Goal: Communication & Community: Ask a question

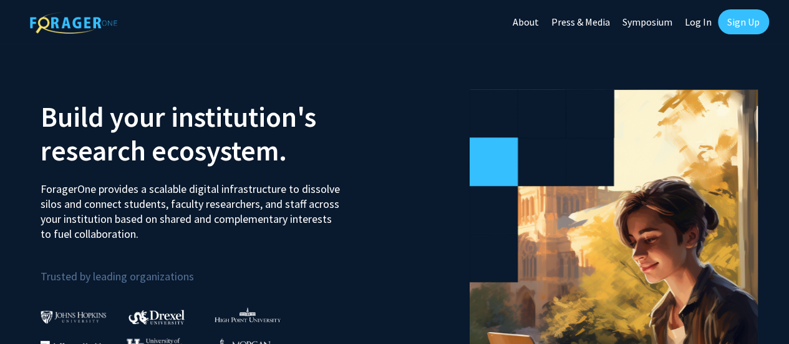
click at [707, 19] on link "Log In" at bounding box center [698, 22] width 39 height 44
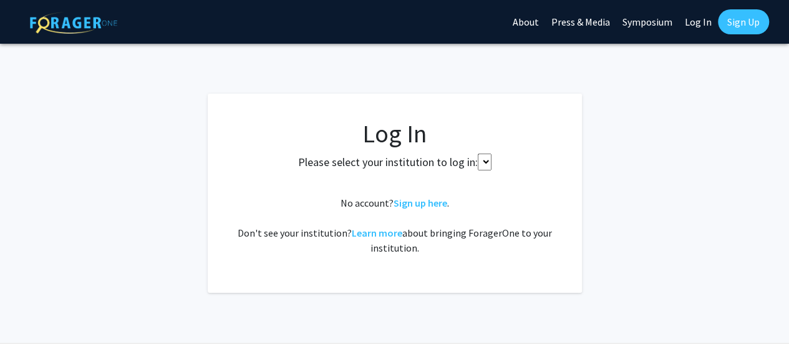
select select
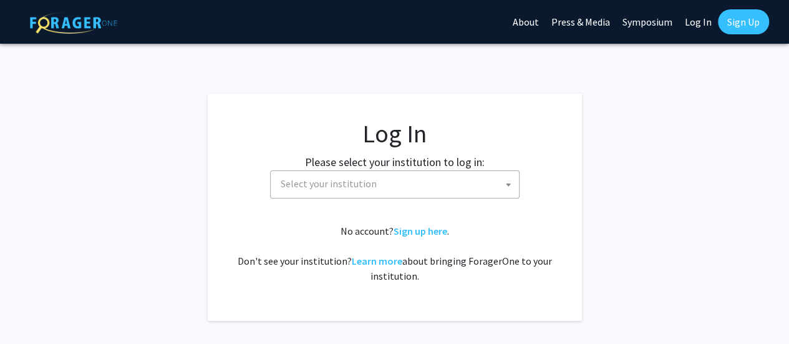
click at [421, 187] on span "Select your institution" at bounding box center [397, 184] width 243 height 26
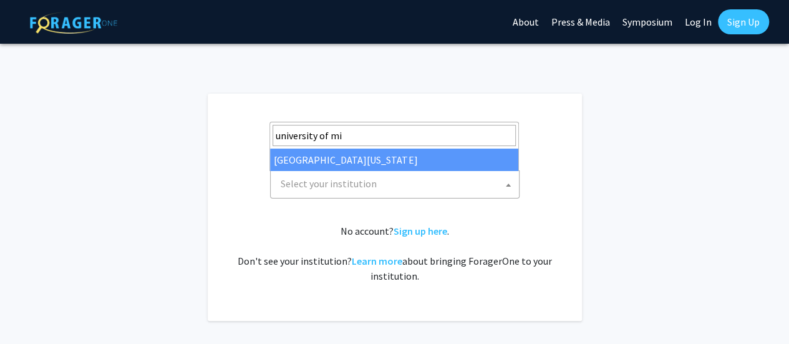
type input "university of mi"
select select "33"
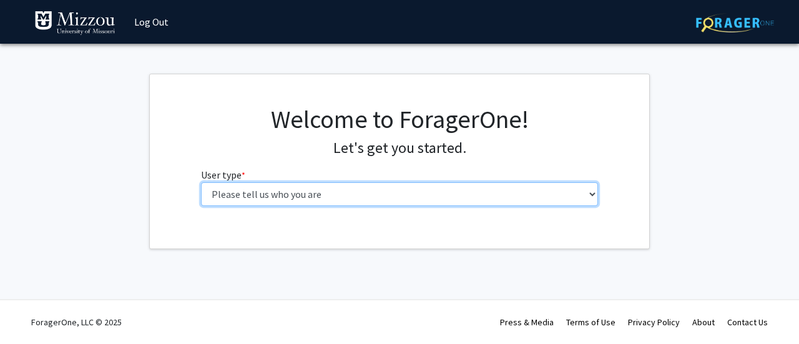
click at [339, 188] on select "Please tell us who you are Undergraduate Student Master's Student Doctoral Cand…" at bounding box center [399, 194] width 397 height 24
select select "1: undergrad"
click at [201, 182] on select "Please tell us who you are Undergraduate Student Master's Student Doctoral Cand…" at bounding box center [399, 194] width 397 height 24
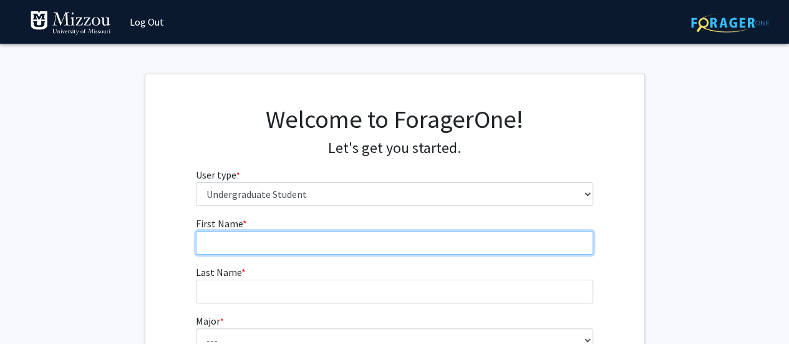
click at [250, 234] on input "First Name * required" at bounding box center [394, 243] width 397 height 24
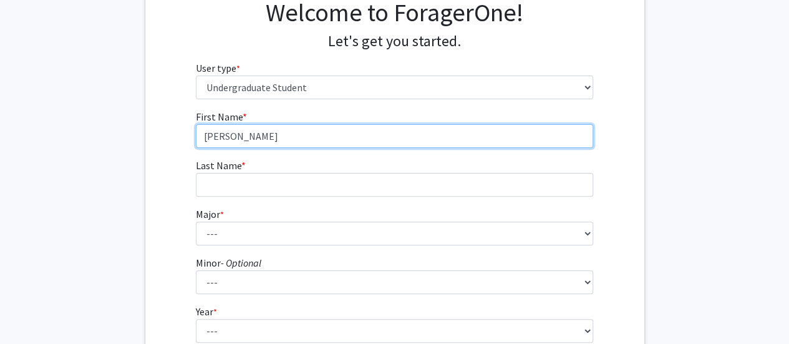
type input "Anna"
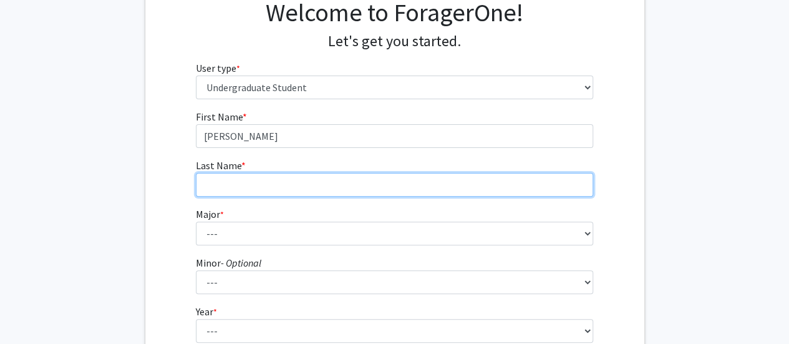
click at [223, 185] on input "Last Name * required" at bounding box center [394, 185] width 397 height 24
type input "Harts"
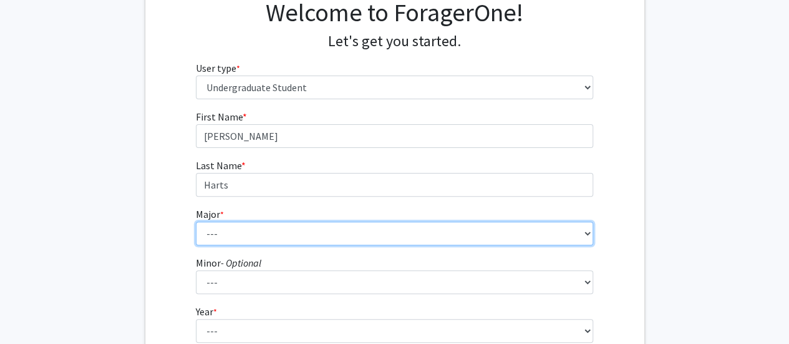
click at [220, 233] on select "--- Agribusiness Management Agricultural Education Agricultural Education: Comm…" at bounding box center [394, 233] width 397 height 24
click at [196, 221] on select "--- Agribusiness Management Agricultural Education Agricultural Education: Comm…" at bounding box center [394, 233] width 397 height 24
click at [231, 230] on select "--- Agribusiness Management Agricultural Education Agricultural Education: Comm…" at bounding box center [394, 233] width 397 height 24
select select "135: 2628"
click at [196, 221] on select "--- Agribusiness Management Agricultural Education Agricultural Education: Comm…" at bounding box center [394, 233] width 397 height 24
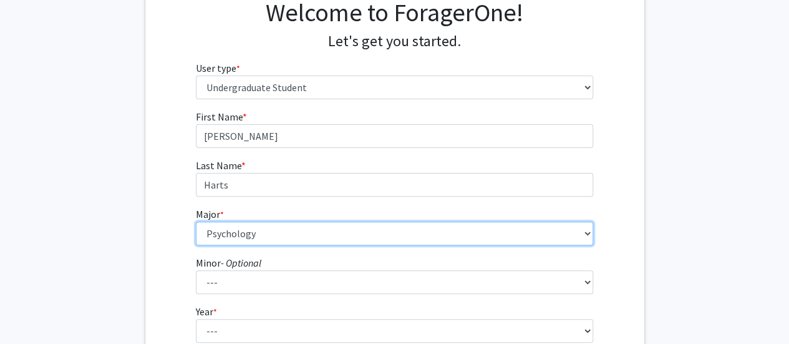
scroll to position [216, 0]
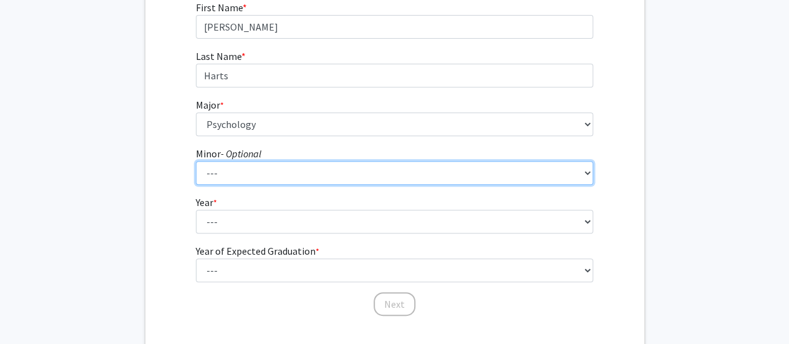
click at [214, 175] on select "--- Accountancy Aerospace Engineering Aerospace Studies Agribusiness Management…" at bounding box center [394, 173] width 397 height 24
select select "29: 1985"
click at [196, 161] on select "--- Accountancy Aerospace Engineering Aerospace Studies Agribusiness Management…" at bounding box center [394, 173] width 397 height 24
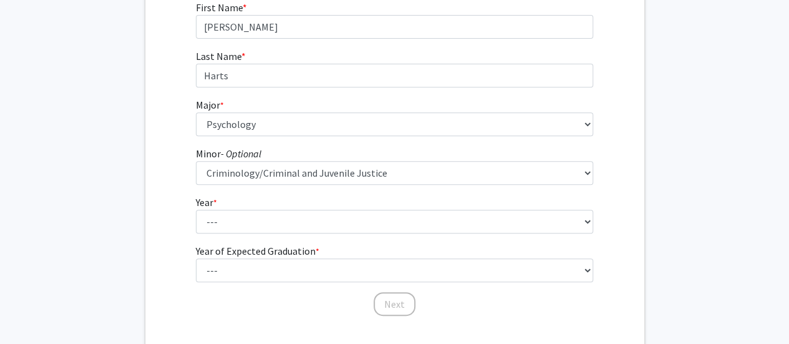
click at [242, 207] on fg-select "Year * required --- First-year Sophomore Junior Senior Postbaccalaureate Certif…" at bounding box center [394, 214] width 397 height 39
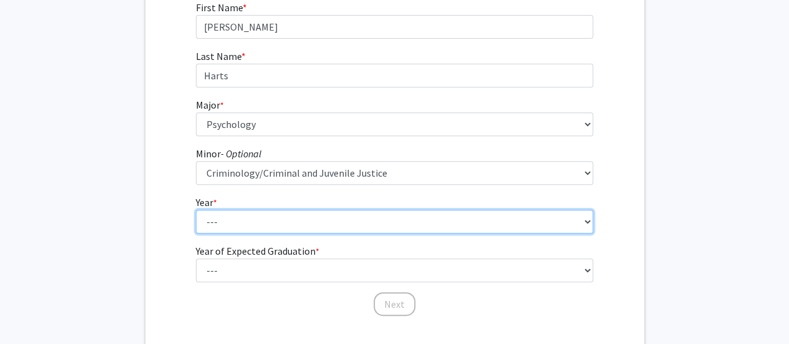
click at [228, 219] on select "--- First-year Sophomore Junior Senior Postbaccalaureate Certificate" at bounding box center [394, 222] width 397 height 24
select select "4: senior"
click at [196, 210] on select "--- First-year Sophomore Junior Senior Postbaccalaureate Certificate" at bounding box center [394, 222] width 397 height 24
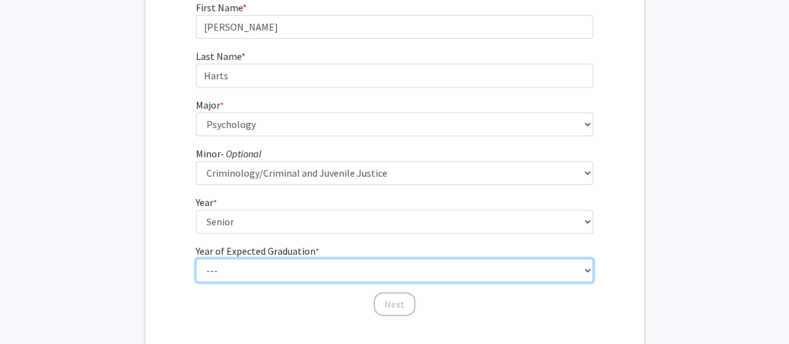
click at [217, 269] on select "--- 2025 2026 2027 2028 2029 2030 2031 2032 2033 2034" at bounding box center [394, 270] width 397 height 24
select select "2: 2026"
click at [196, 258] on select "--- 2025 2026 2027 2028 2029 2030 2031 2032 2033 2034" at bounding box center [394, 270] width 397 height 24
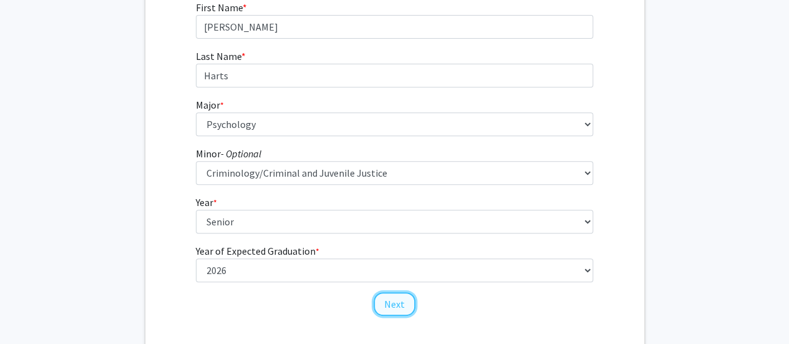
click at [389, 308] on button "Next" at bounding box center [395, 304] width 42 height 24
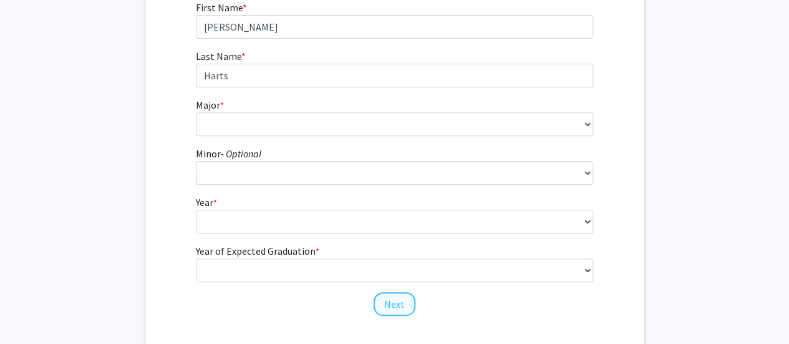
scroll to position [0, 0]
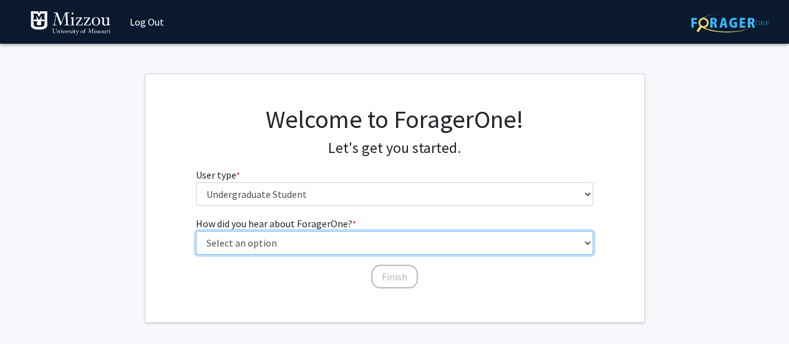
click at [329, 235] on select "Select an option Peer/student recommendation Faculty/staff recommendation Unive…" at bounding box center [394, 243] width 397 height 24
select select "2: faculty_recommendation"
click at [196, 231] on select "Select an option Peer/student recommendation Faculty/staff recommendation Unive…" at bounding box center [394, 243] width 397 height 24
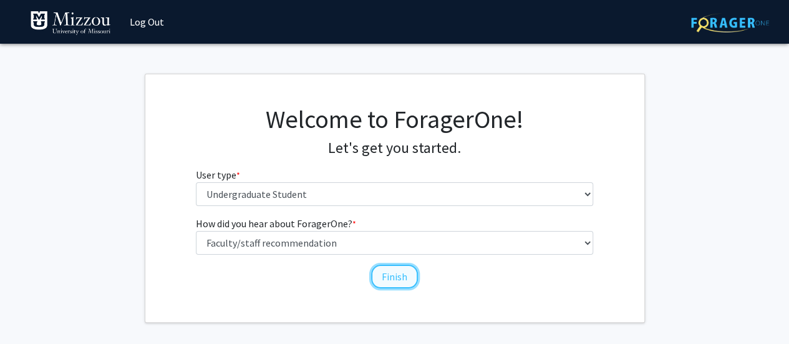
click at [387, 276] on button "Finish" at bounding box center [394, 277] width 47 height 24
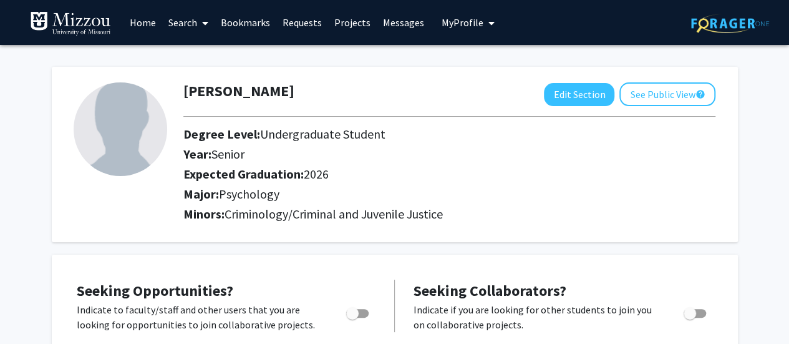
scroll to position [1, 0]
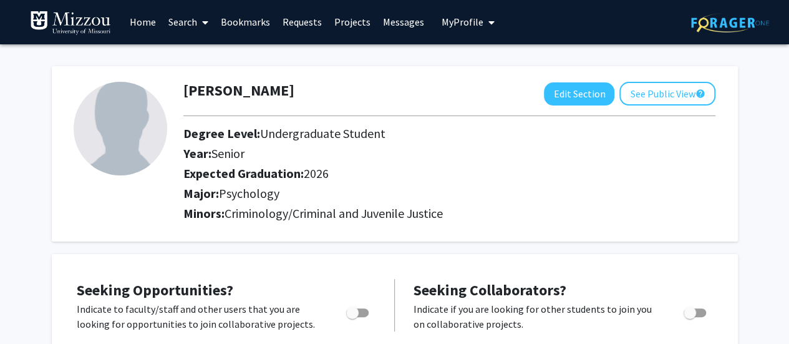
click at [181, 26] on link "Search" at bounding box center [188, 22] width 52 height 44
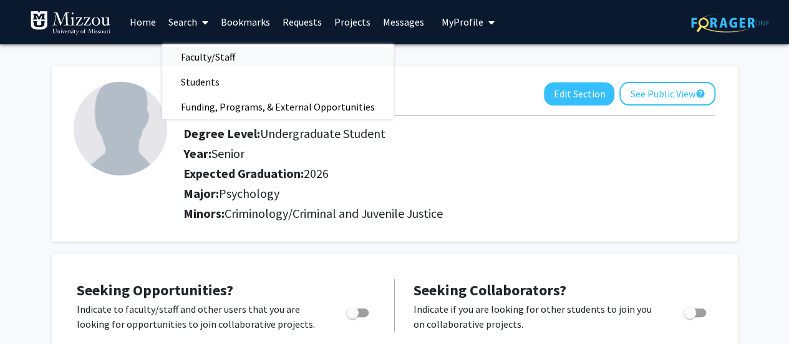
click at [200, 49] on span "Faculty/Staff" at bounding box center [208, 56] width 92 height 25
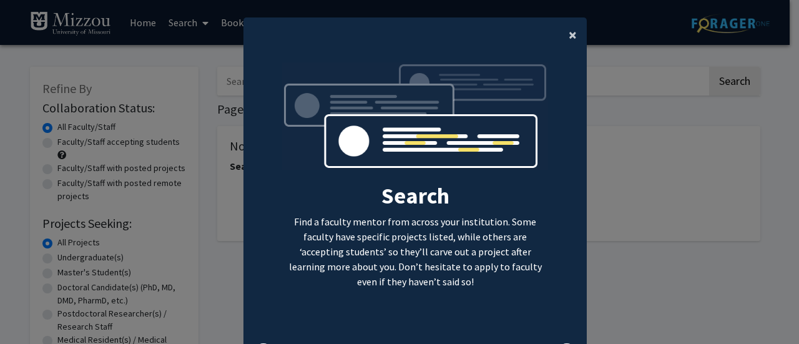
click at [563, 41] on button "×" at bounding box center [572, 34] width 28 height 35
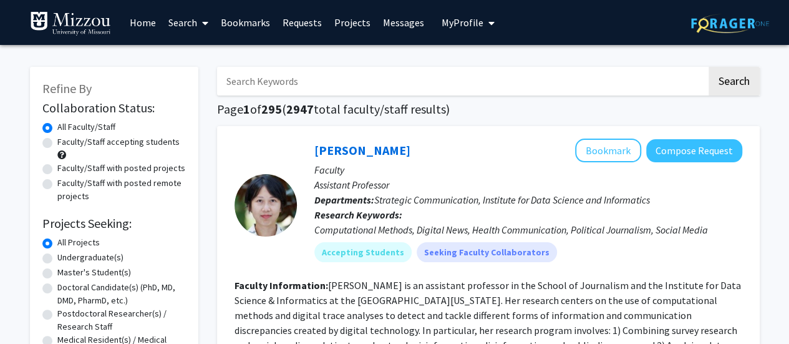
click at [291, 82] on input "Search Keywords" at bounding box center [462, 81] width 490 height 29
type input "ellis-kalton"
click at [709, 67] on button "Search" at bounding box center [734, 81] width 51 height 29
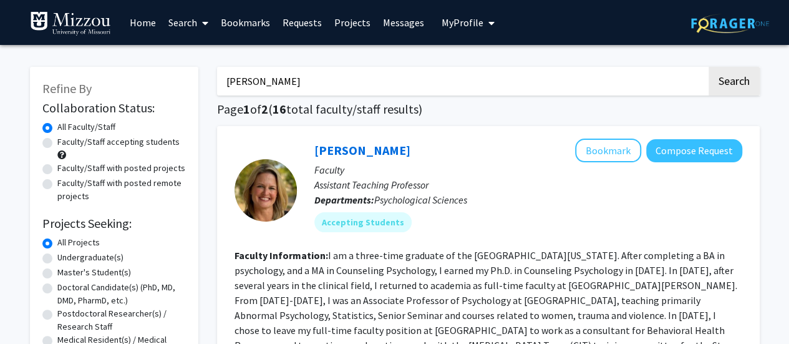
scroll to position [1, 0]
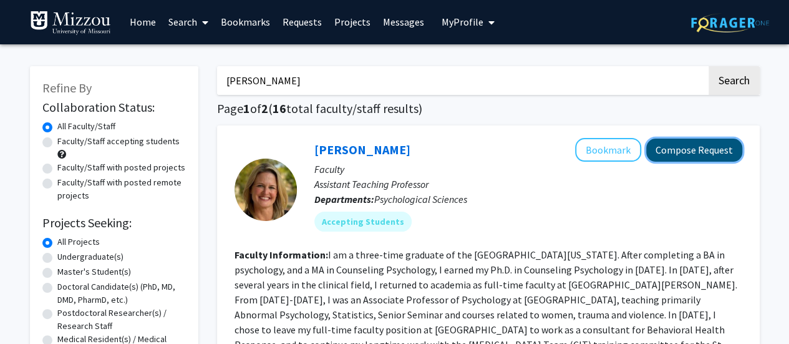
click at [722, 140] on button "Compose Request" at bounding box center [694, 150] width 96 height 23
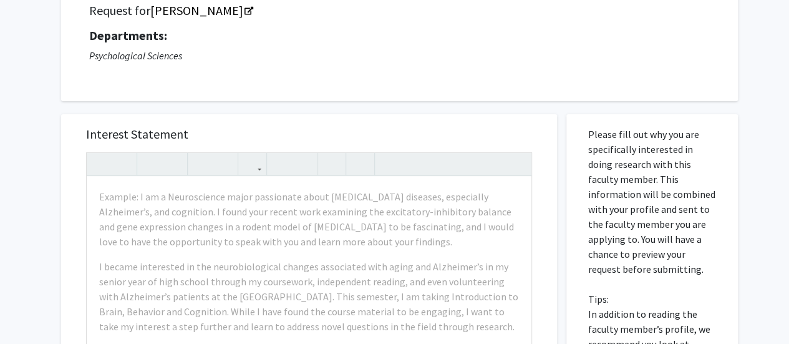
scroll to position [103, 0]
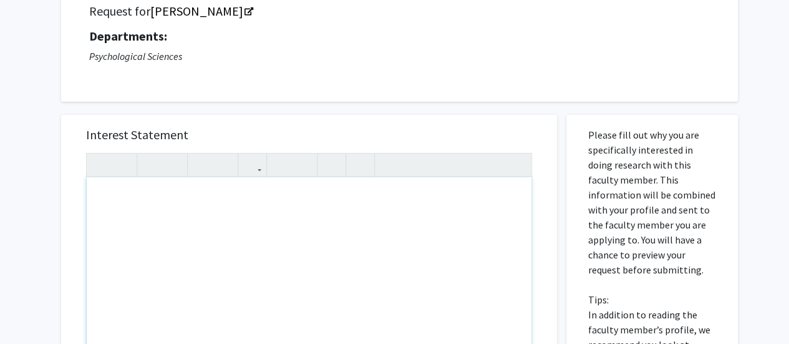
click at [241, 235] on div "Note to users with screen readers: Please press Alt+0 or Option+0 to deactivate…" at bounding box center [309, 320] width 445 height 286
type textarea "Anna Harts - PSYCH 3020"
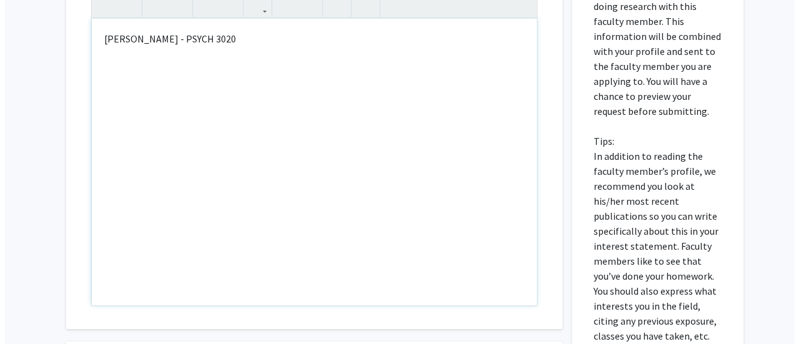
scroll to position [459, 0]
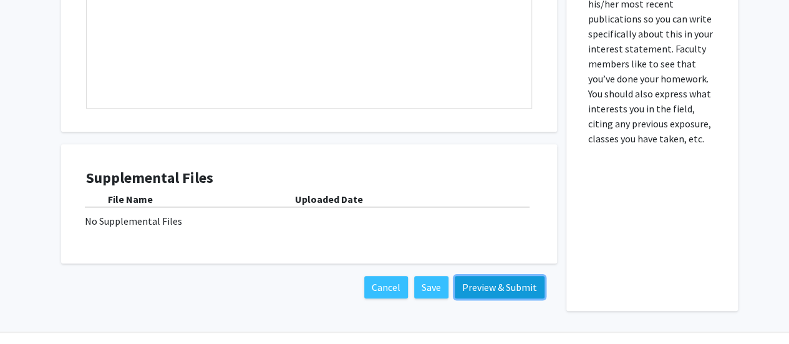
click at [518, 289] on button "Preview & Submit" at bounding box center [500, 287] width 90 height 22
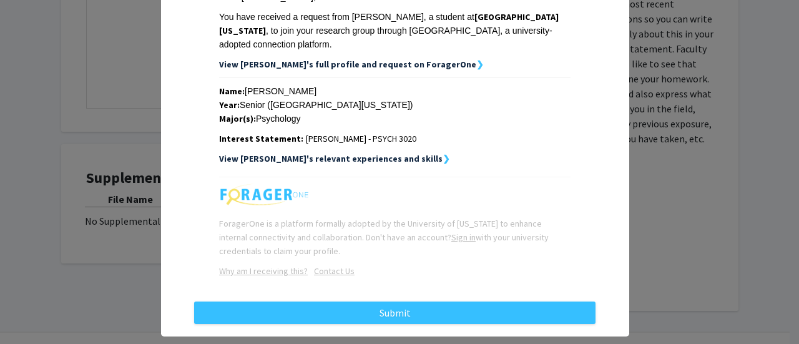
scroll to position [218, 0]
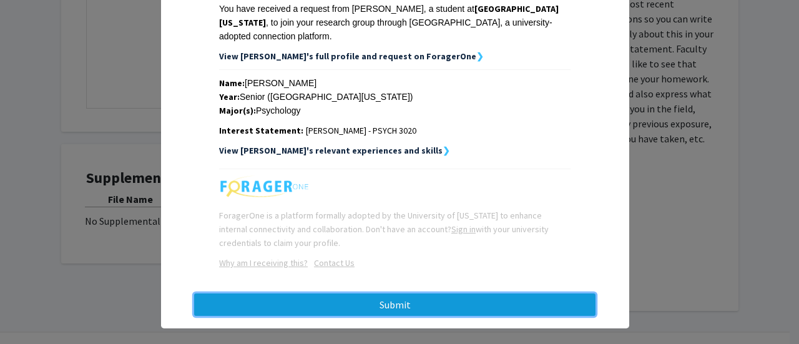
click at [474, 293] on button "Submit" at bounding box center [394, 304] width 401 height 22
